Goal: Information Seeking & Learning: Understand process/instructions

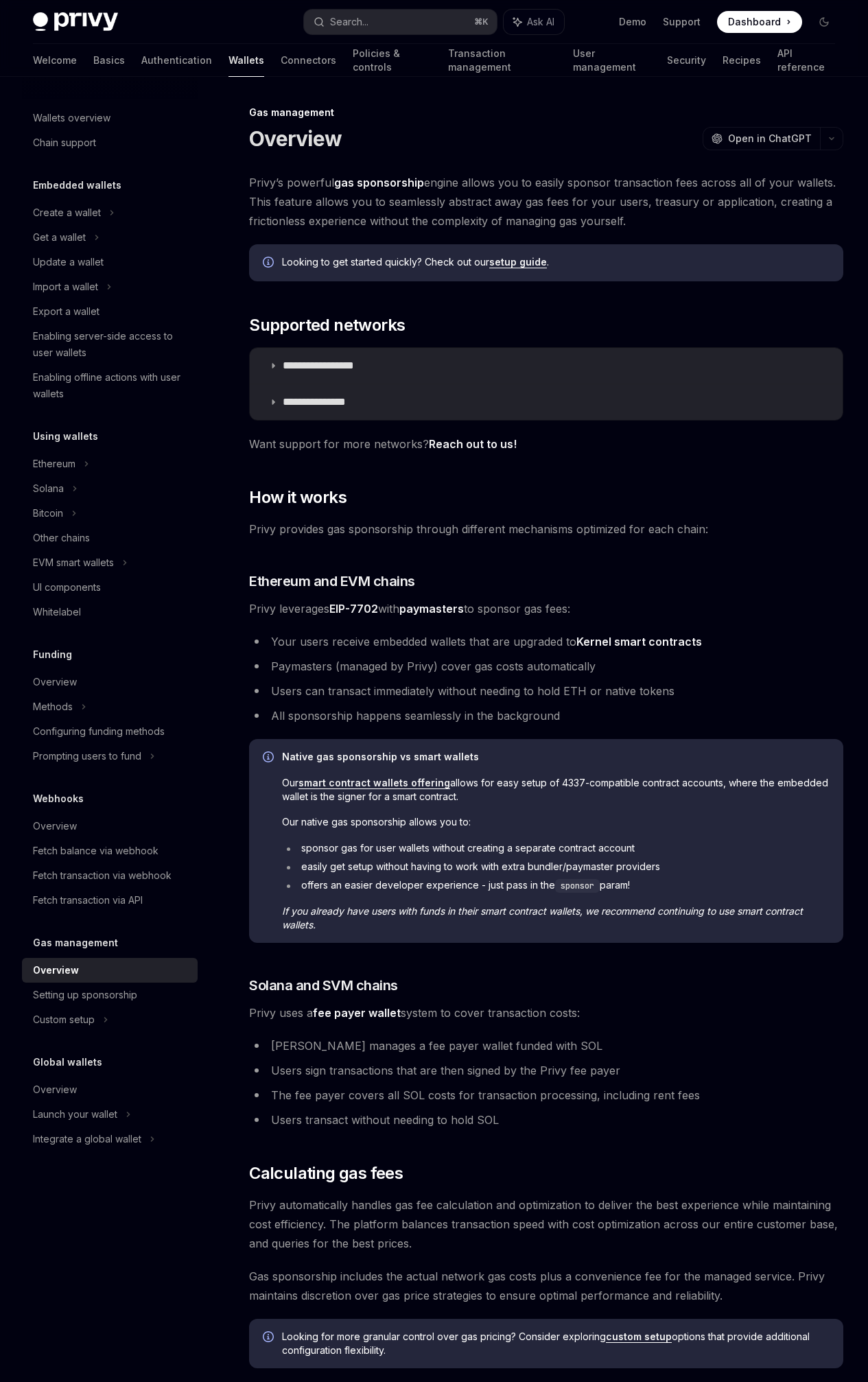
click at [0, 0] on div "On this page Supported networks How it works Ethereum and EVM chains Solana and…" at bounding box center [0, 0] width 0 height 0
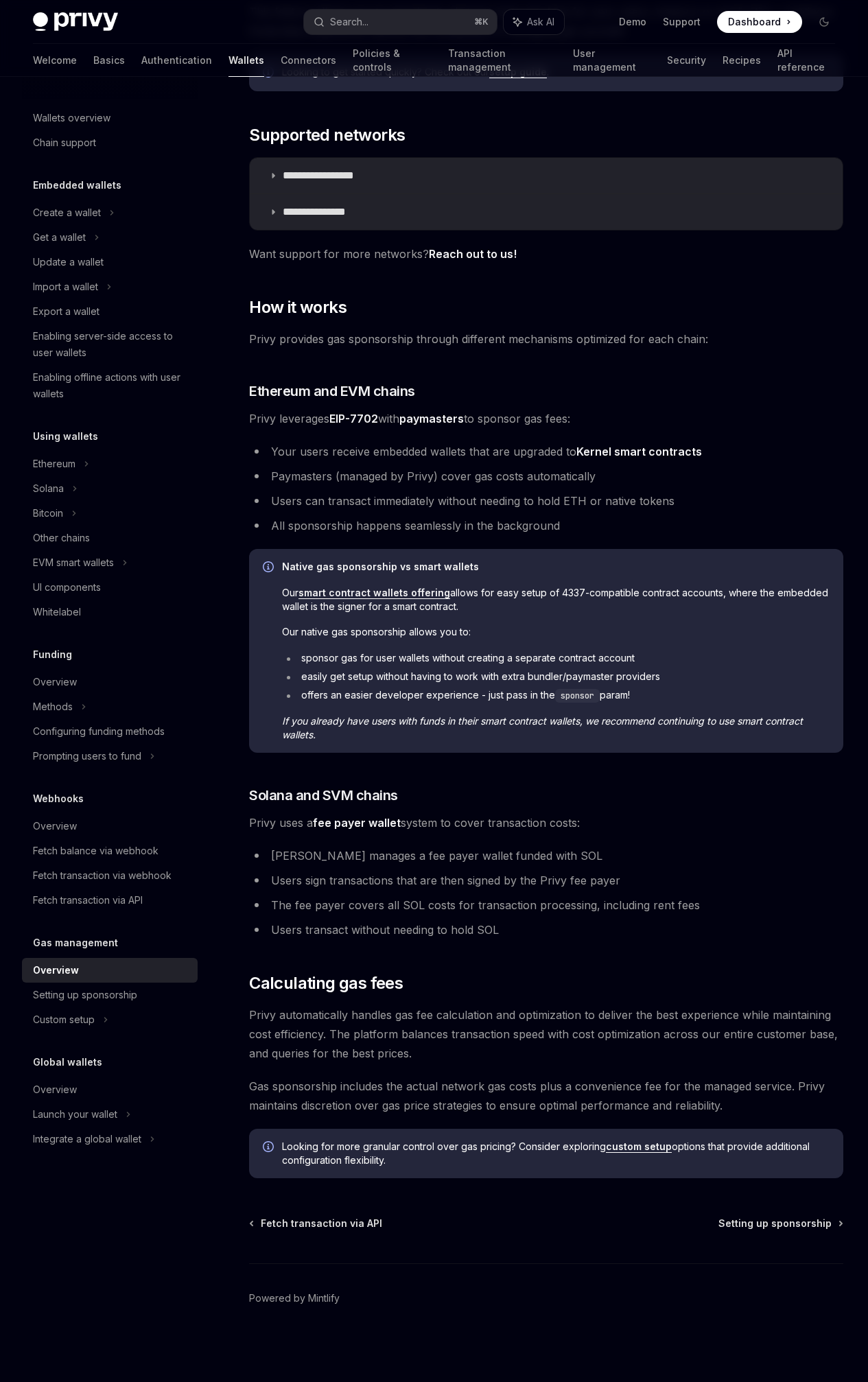
scroll to position [450, 0]
click at [606, 1147] on link "custom setup" at bounding box center [638, 1146] width 66 height 12
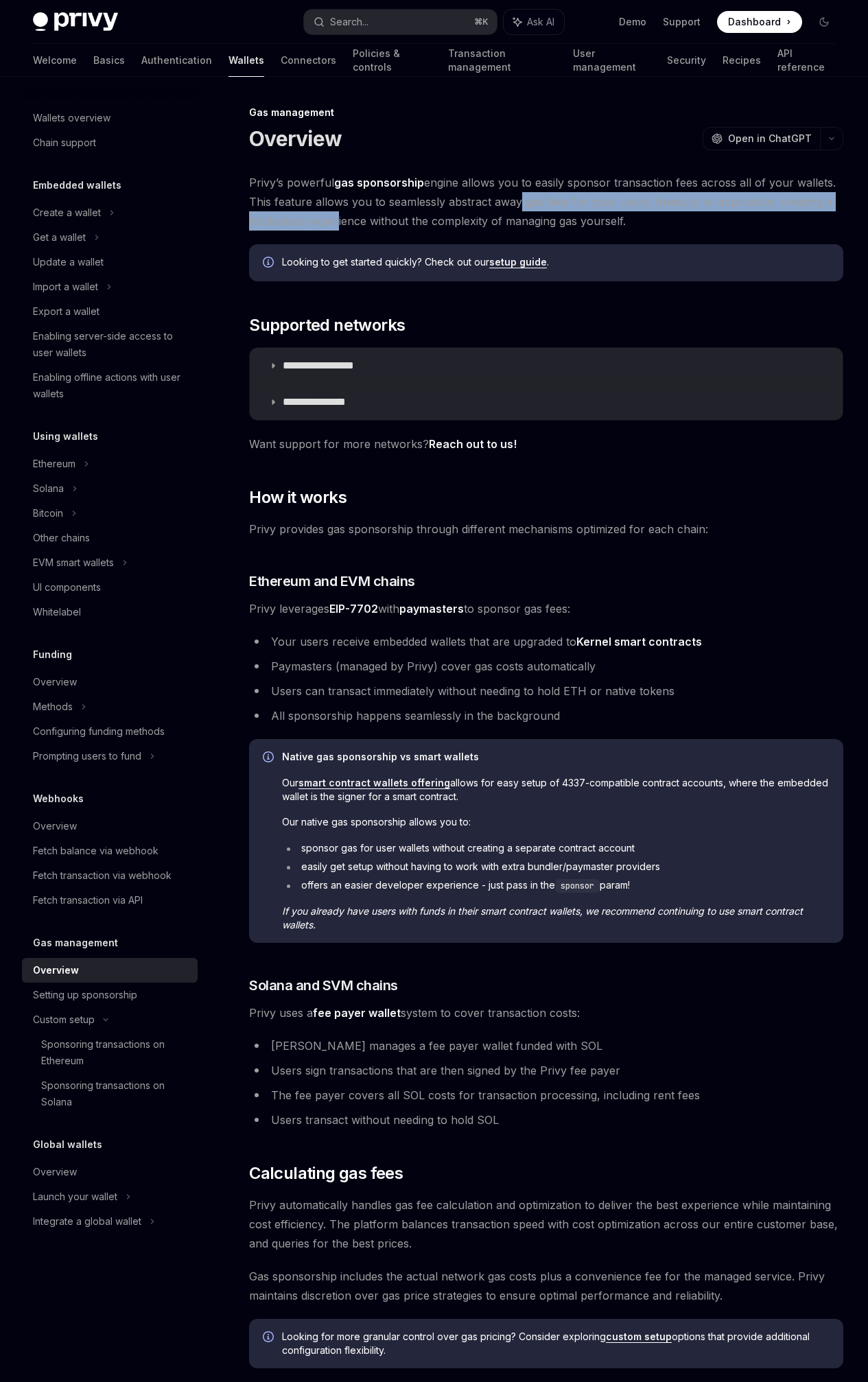
drag, startPoint x: 470, startPoint y: 227, endPoint x: 512, endPoint y: 241, distance: 44.3
click at [512, 230] on span "Privy’s powerful gas sponsorship engine allows you to easily sponsor transactio…" at bounding box center [546, 202] width 594 height 58
click at [532, 268] on link "setup guide" at bounding box center [518, 262] width 58 height 12
type textarea "*"
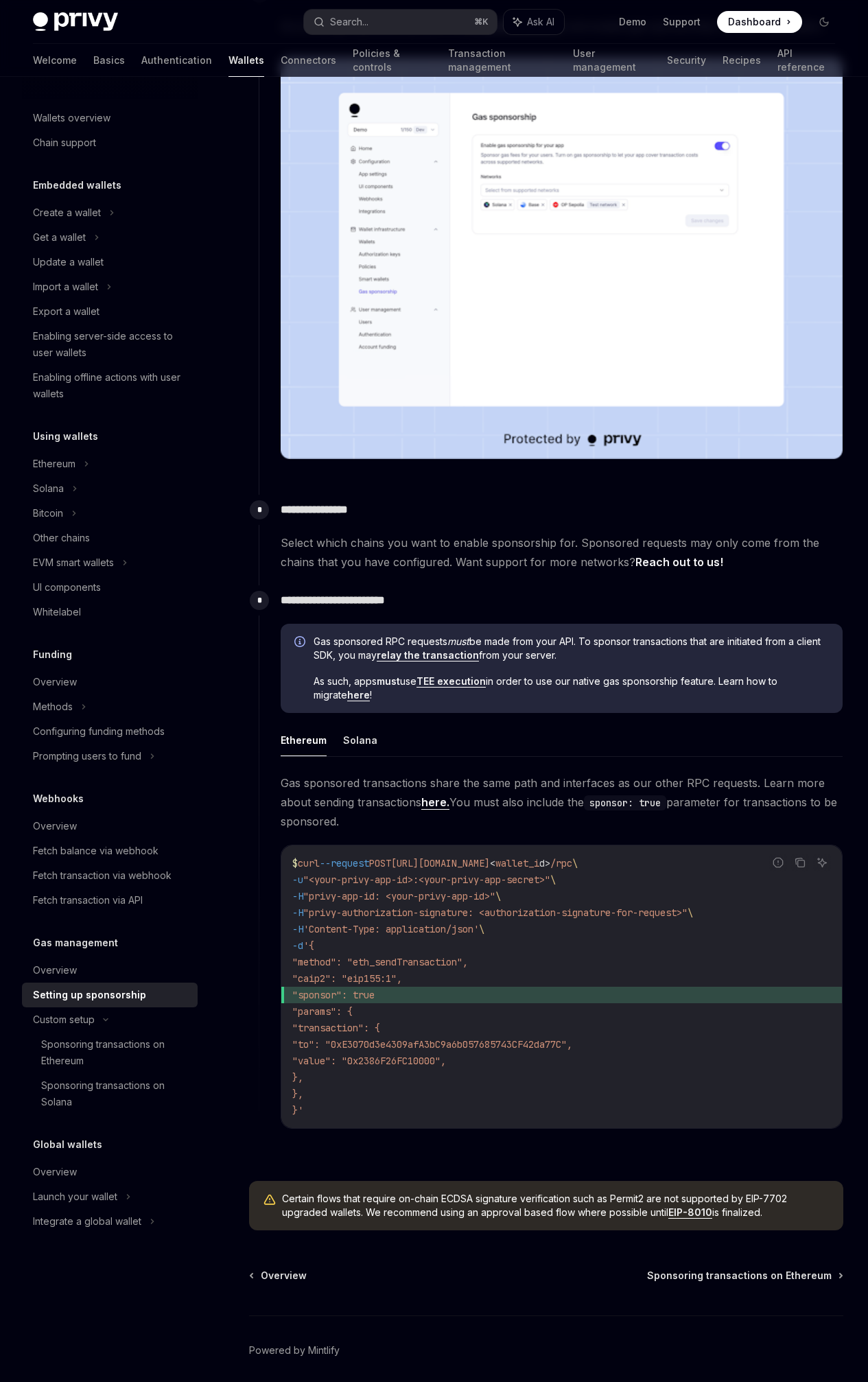
scroll to position [273, 0]
